Goal: Task Accomplishment & Management: Manage account settings

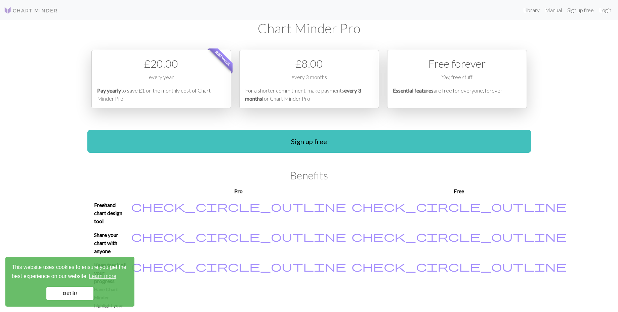
click at [62, 293] on link "Got it!" at bounding box center [69, 293] width 47 height 13
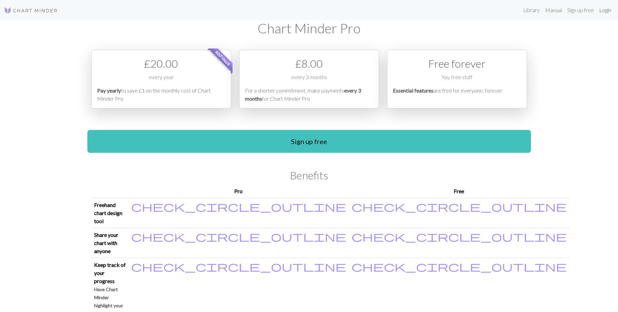
click at [604, 8] on link "Login" at bounding box center [605, 9] width 17 height 13
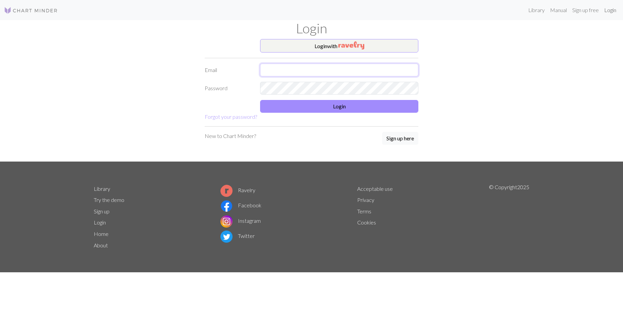
type input "[EMAIL_ADDRESS][DOMAIN_NAME]"
click at [323, 108] on button "Login" at bounding box center [339, 106] width 158 height 13
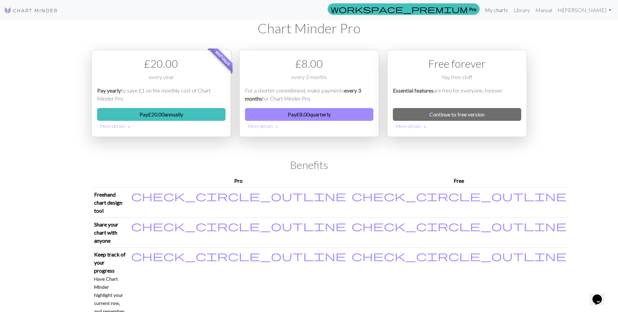
click at [507, 12] on link "My charts" at bounding box center [497, 9] width 29 height 13
